Goal: Check status: Check status

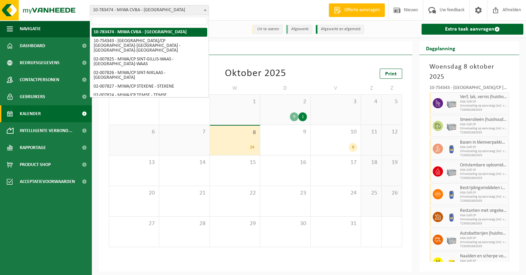
click at [182, 13] on span "10-783474 - MIWA CVBA - [GEOGRAPHIC_DATA]" at bounding box center [149, 10] width 118 height 10
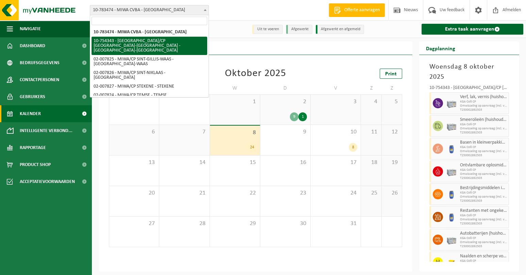
select select "27802"
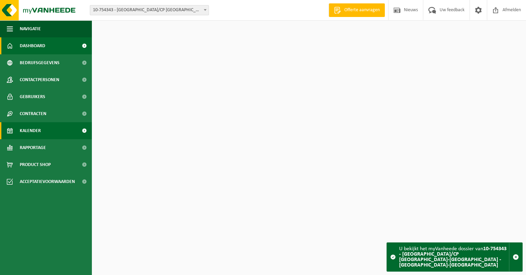
click at [25, 128] on span "Kalender" at bounding box center [30, 130] width 21 height 17
